Goal: Task Accomplishment & Management: Manage account settings

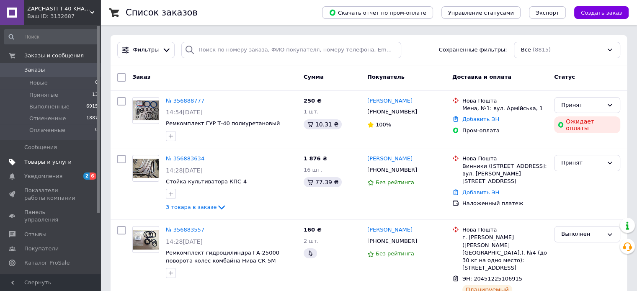
click at [39, 162] on span "Товары и услуги" at bounding box center [47, 162] width 47 height 8
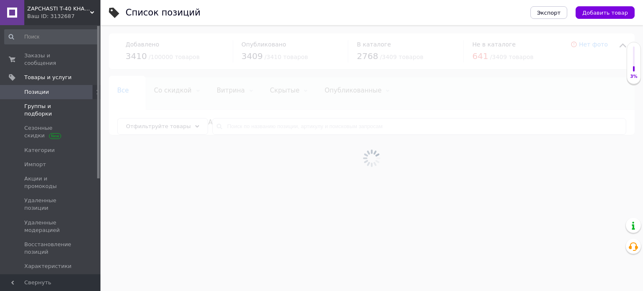
click at [36, 103] on span "Группы и подборки" at bounding box center [50, 110] width 53 height 15
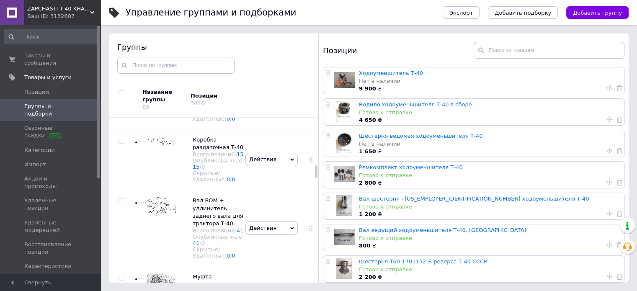
scroll to position [1523, 0]
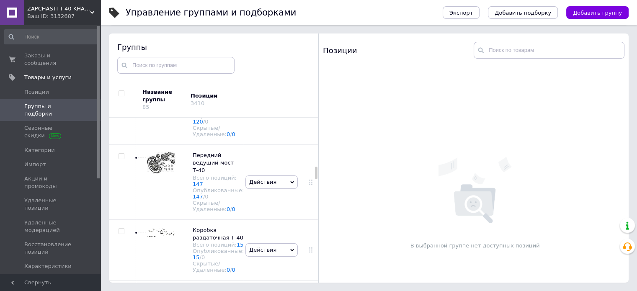
scroll to position [1607, 0]
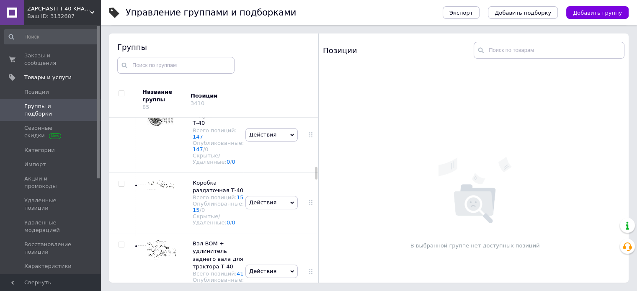
click at [205, 90] on span "Коробка передач с дифференциалом Т-40 Всего позиций: 122 Опубликованные: 120 / …" at bounding box center [219, 56] width 52 height 68
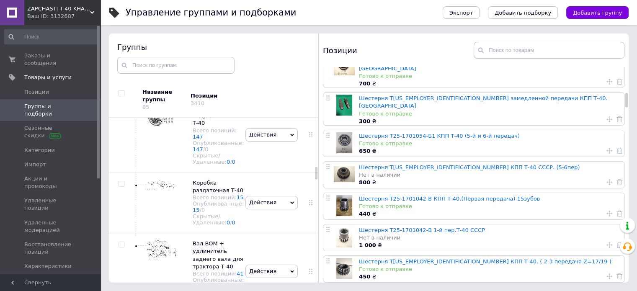
scroll to position [377, 0]
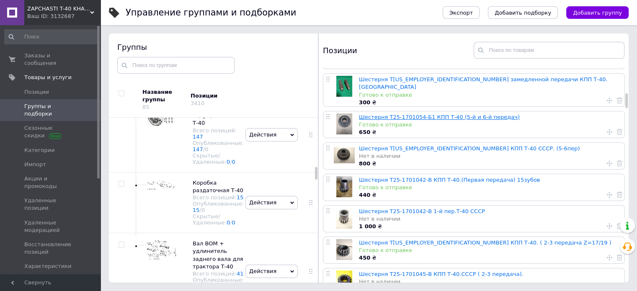
click at [399, 114] on link "Шестерня Т25-1701054-Б1 КПП Т-40 (5-й и 6-й передач)" at bounding box center [439, 117] width 161 height 6
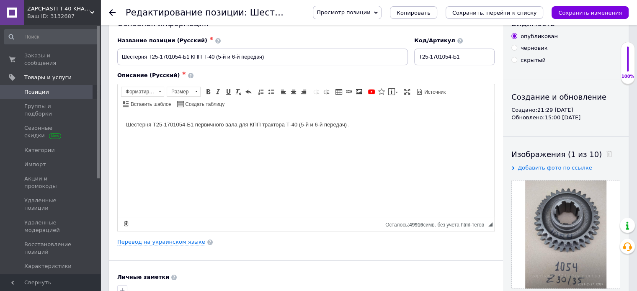
scroll to position [42, 0]
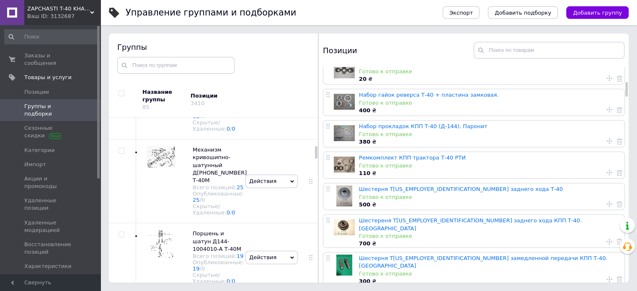
scroll to position [209, 0]
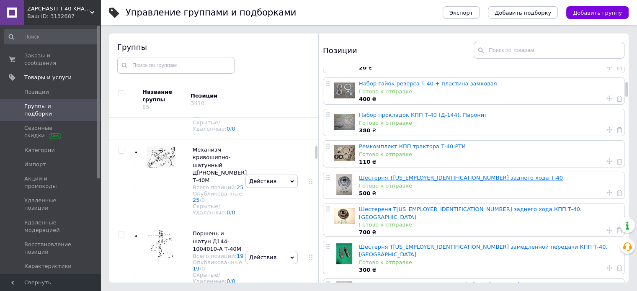
click at [379, 179] on link "Шестерня Т[US_EMPLOYER_IDENTIFICATION_NUMBER] заднего хода Т-40" at bounding box center [461, 178] width 204 height 6
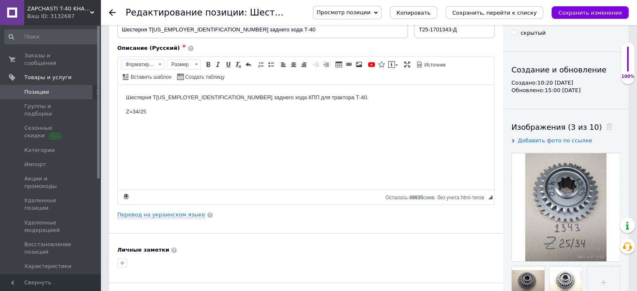
scroll to position [126, 0]
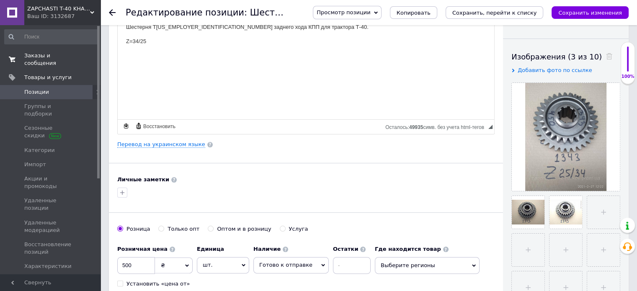
click at [41, 57] on span "Заказы и сообщения" at bounding box center [50, 59] width 53 height 15
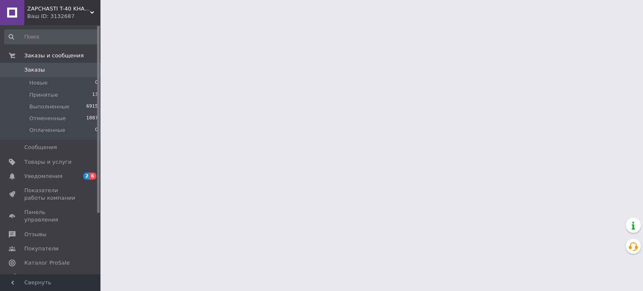
click at [39, 72] on span "Заказы" at bounding box center [34, 70] width 21 height 8
click at [28, 70] on span "Заказы" at bounding box center [34, 70] width 21 height 8
click at [25, 70] on span "Заказы" at bounding box center [34, 70] width 21 height 8
click at [35, 68] on span "Заказы" at bounding box center [34, 70] width 21 height 8
click at [32, 73] on span "Заказы" at bounding box center [34, 70] width 21 height 8
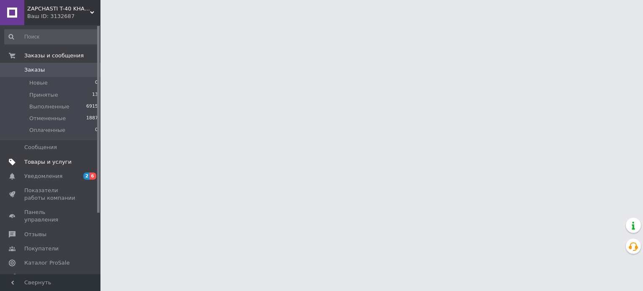
click at [36, 162] on span "Товары и услуги" at bounding box center [47, 162] width 47 height 8
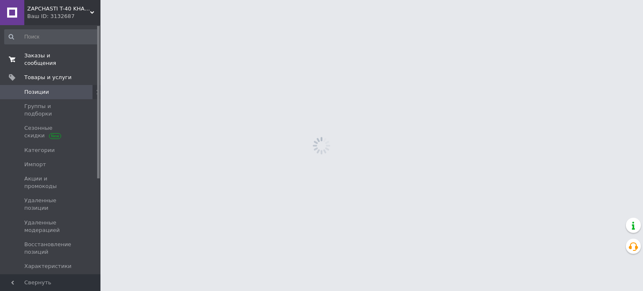
click at [57, 57] on span "Заказы и сообщения" at bounding box center [50, 59] width 53 height 15
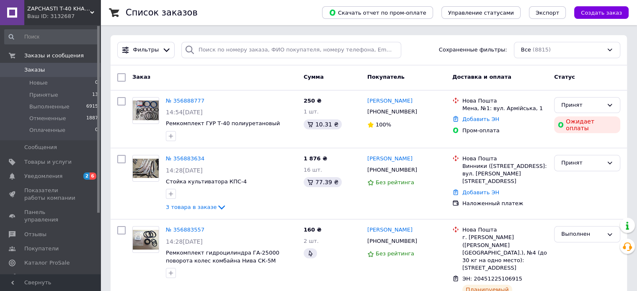
click at [21, 70] on span at bounding box center [12, 70] width 24 height 8
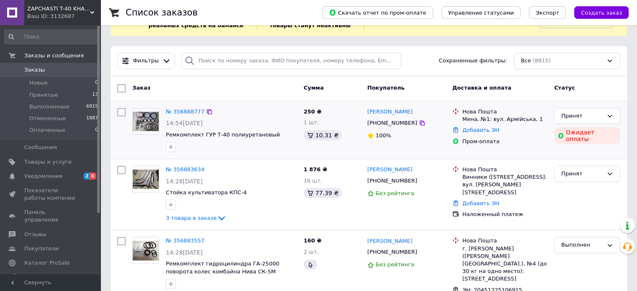
scroll to position [84, 0]
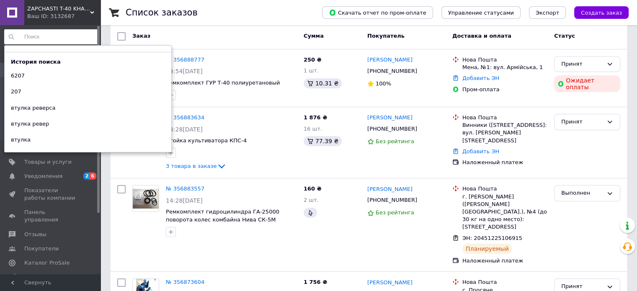
drag, startPoint x: 49, startPoint y: 35, endPoint x: 53, endPoint y: 33, distance: 5.1
click at [49, 35] on input at bounding box center [51, 36] width 95 height 15
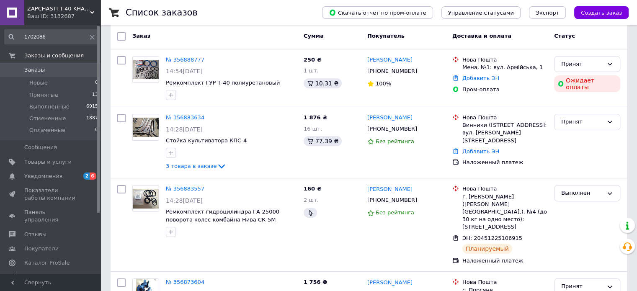
click at [249, 14] on div "Список заказов" at bounding box center [216, 12] width 180 height 25
click at [57, 33] on input "1702086" at bounding box center [51, 36] width 95 height 15
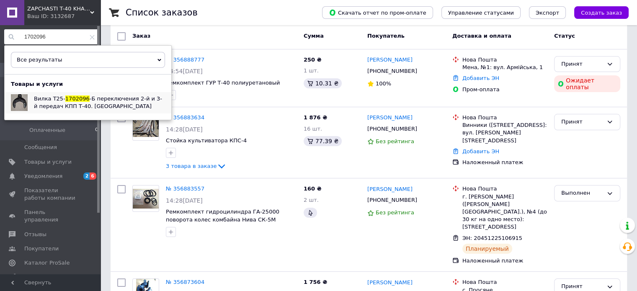
type input "1702096"
click at [65, 102] on span "1702096" at bounding box center [77, 98] width 24 height 6
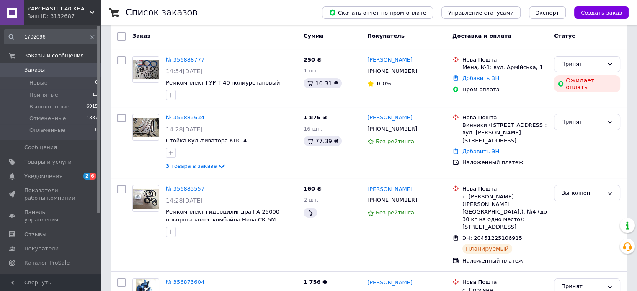
click at [267, 10] on div "Список заказов" at bounding box center [216, 12] width 180 height 25
click at [475, 78] on link "Добавить ЭН" at bounding box center [480, 78] width 37 height 6
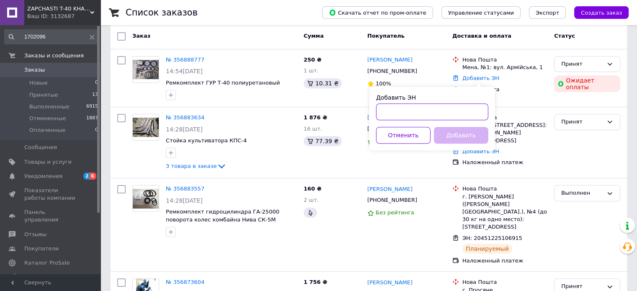
click at [463, 113] on input "Добавить ЭН" at bounding box center [432, 111] width 112 height 17
paste input "20451225098946"
type input "20451225098946"
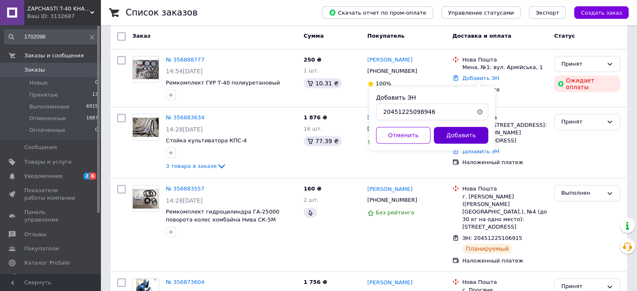
click at [476, 134] on button "Добавить" at bounding box center [461, 135] width 54 height 17
click at [280, 90] on div at bounding box center [231, 94] width 134 height 13
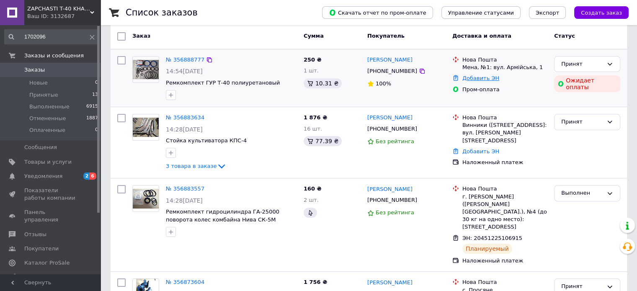
click at [472, 80] on link "Добавить ЭН" at bounding box center [480, 78] width 37 height 6
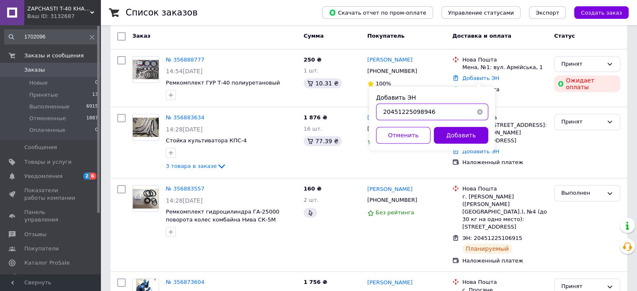
click at [463, 115] on input "20451225098946" at bounding box center [432, 111] width 112 height 17
type input "2"
click at [463, 114] on input "Добавить ЭН" at bounding box center [432, 111] width 112 height 17
paste input "20451225191051"
type input "20451225191051"
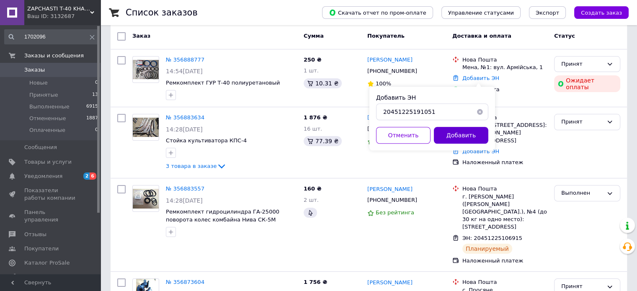
click at [466, 131] on button "Добавить" at bounding box center [461, 135] width 54 height 17
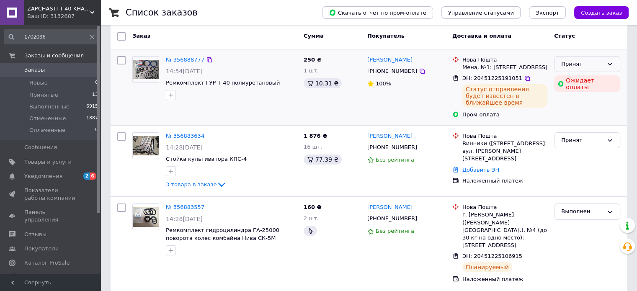
click at [566, 66] on div "Принят" at bounding box center [582, 64] width 42 height 9
click at [568, 82] on li "Выполнен" at bounding box center [586, 81] width 65 height 15
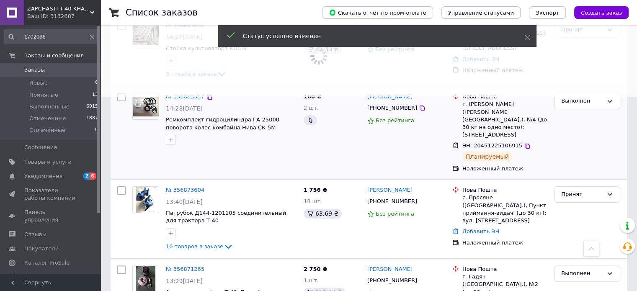
scroll to position [209, 0]
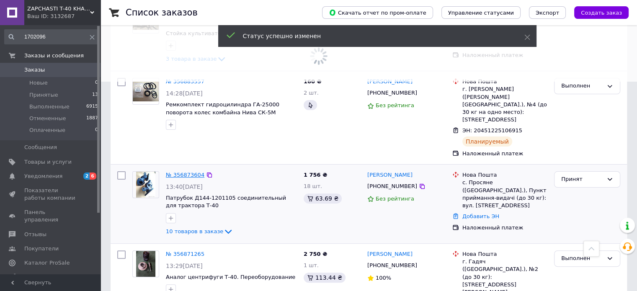
click at [178, 172] on link "№ 356873604" at bounding box center [185, 175] width 39 height 6
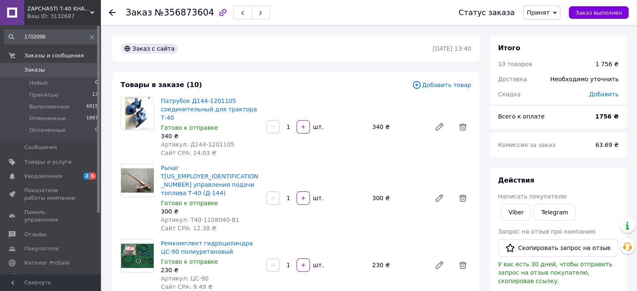
click at [22, 72] on span at bounding box center [12, 70] width 24 height 8
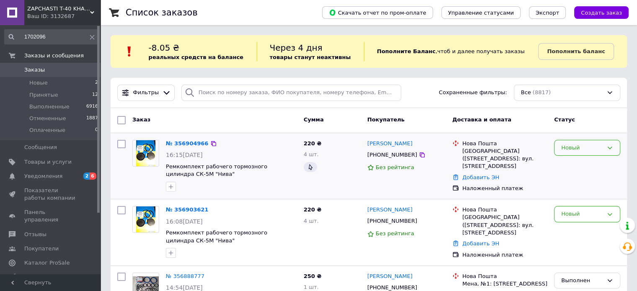
click at [590, 149] on div "Новый" at bounding box center [582, 148] width 42 height 9
click at [588, 241] on div "Новый" at bounding box center [587, 232] width 73 height 59
click at [305, 4] on div "Список заказов" at bounding box center [216, 12] width 180 height 25
click at [305, 18] on div "Список заказов" at bounding box center [216, 12] width 180 height 25
click at [5, 108] on li "Выполненные 6916" at bounding box center [51, 107] width 103 height 12
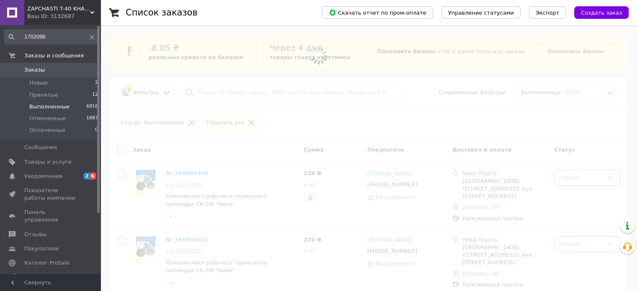
click at [256, 11] on div "Список заказов" at bounding box center [216, 12] width 180 height 25
click at [305, 12] on div "Список заказов" at bounding box center [216, 12] width 180 height 25
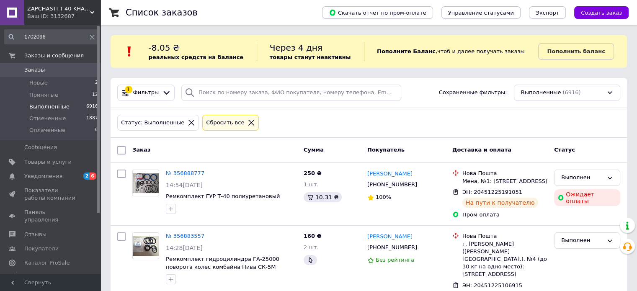
click at [25, 65] on link "Заказы 0" at bounding box center [51, 70] width 103 height 14
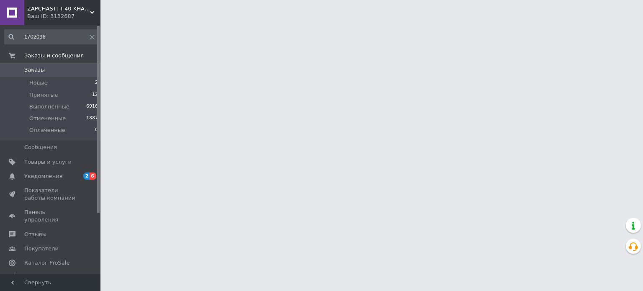
click at [10, 70] on icon at bounding box center [12, 70] width 7 height 7
click at [20, 70] on span at bounding box center [12, 70] width 24 height 8
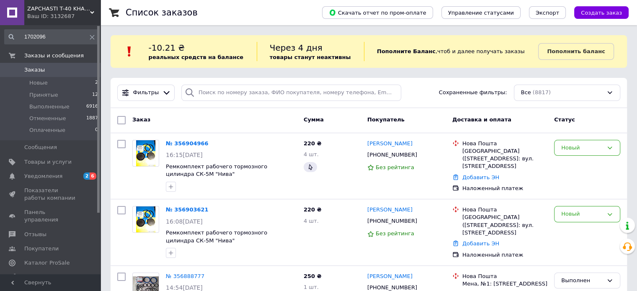
click at [300, 8] on div "Список заказов" at bounding box center [216, 12] width 180 height 25
click at [574, 213] on div "Новый" at bounding box center [582, 214] width 42 height 9
click at [569, 262] on li "Отменен" at bounding box center [586, 262] width 65 height 15
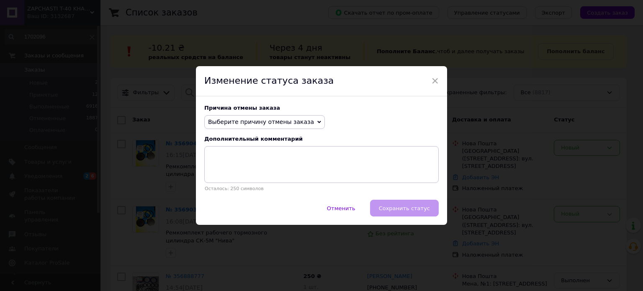
click at [275, 121] on span "Выберите причину отмены заказа" at bounding box center [261, 121] width 106 height 7
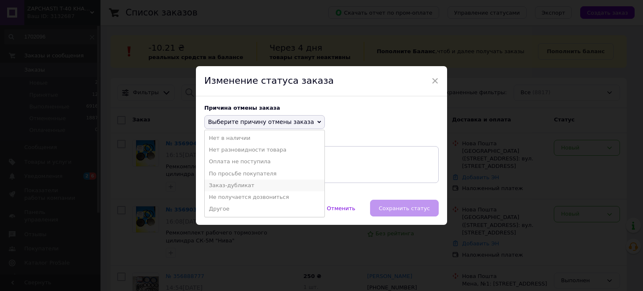
click at [224, 185] on li "Заказ-дубликат" at bounding box center [265, 186] width 120 height 12
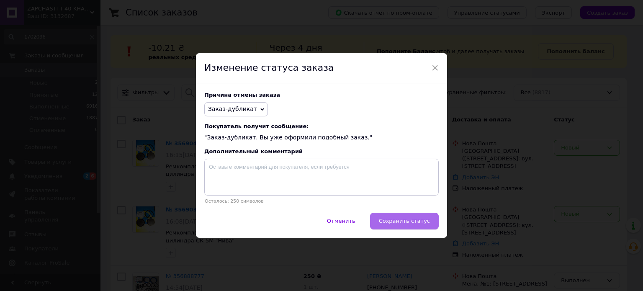
click at [397, 223] on span "Сохранить статус" at bounding box center [404, 221] width 51 height 6
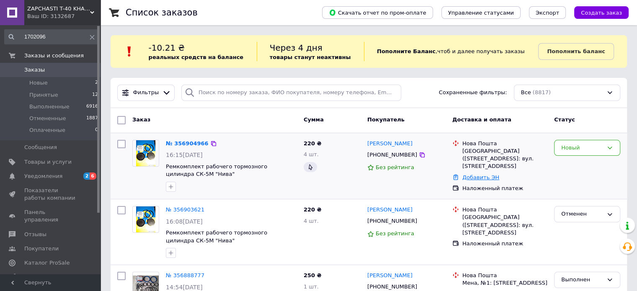
click at [484, 174] on link "Добавить ЭН" at bounding box center [480, 177] width 37 height 6
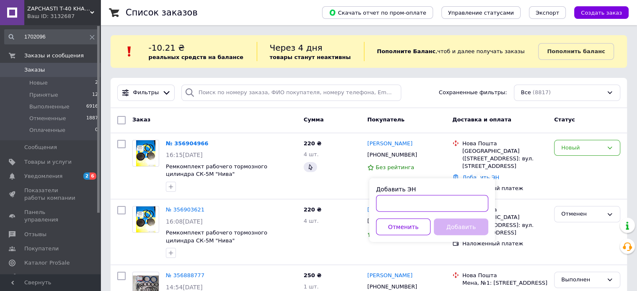
click at [455, 206] on input "Добавить ЭН" at bounding box center [432, 203] width 112 height 17
paste input "20451225242869"
type input "20451225242869"
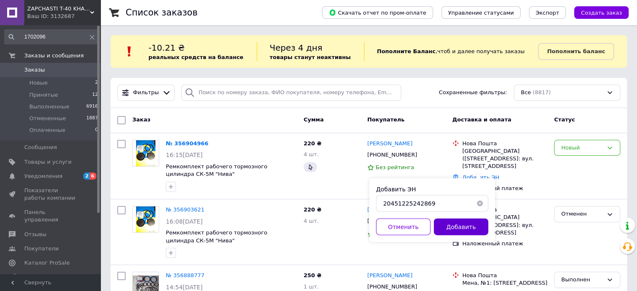
click at [467, 225] on button "Добавить" at bounding box center [461, 227] width 54 height 17
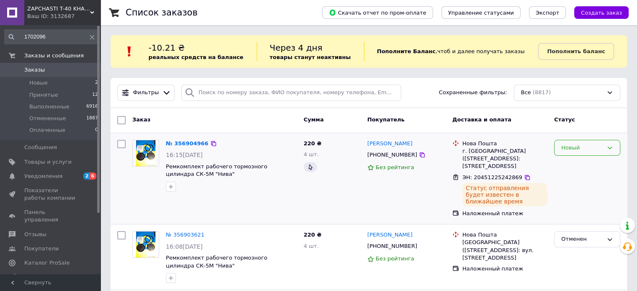
click at [587, 147] on div "Новый" at bounding box center [582, 148] width 42 height 9
drag, startPoint x: 574, startPoint y: 182, endPoint x: 549, endPoint y: 182, distance: 25.5
click at [574, 182] on li "Выполнен" at bounding box center [586, 180] width 65 height 15
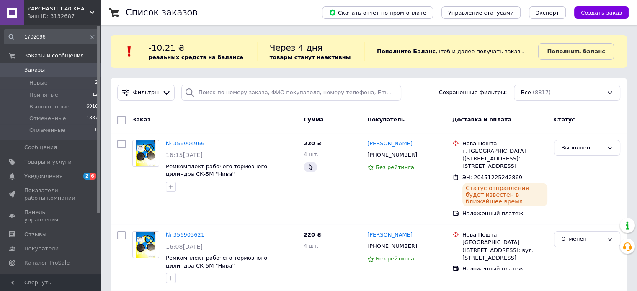
click at [25, 64] on link "Заказы 0" at bounding box center [51, 70] width 103 height 14
